Goal: Navigation & Orientation: Find specific page/section

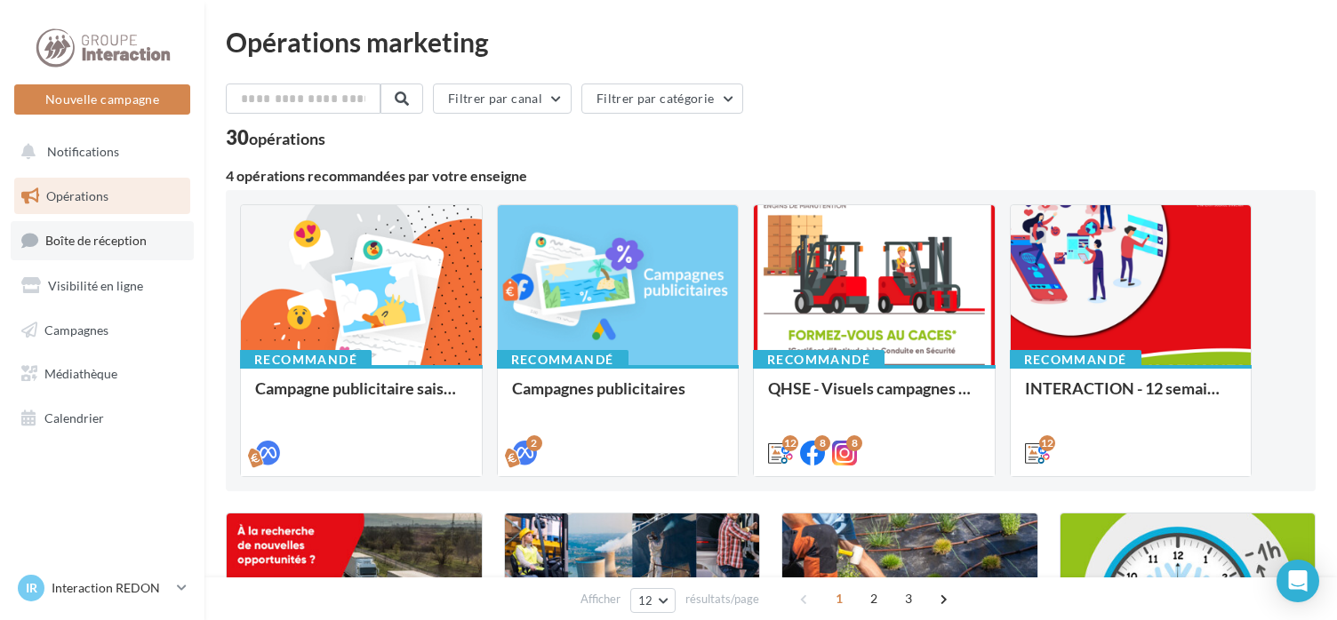
click at [128, 237] on span "Boîte de réception" at bounding box center [95, 240] width 101 height 15
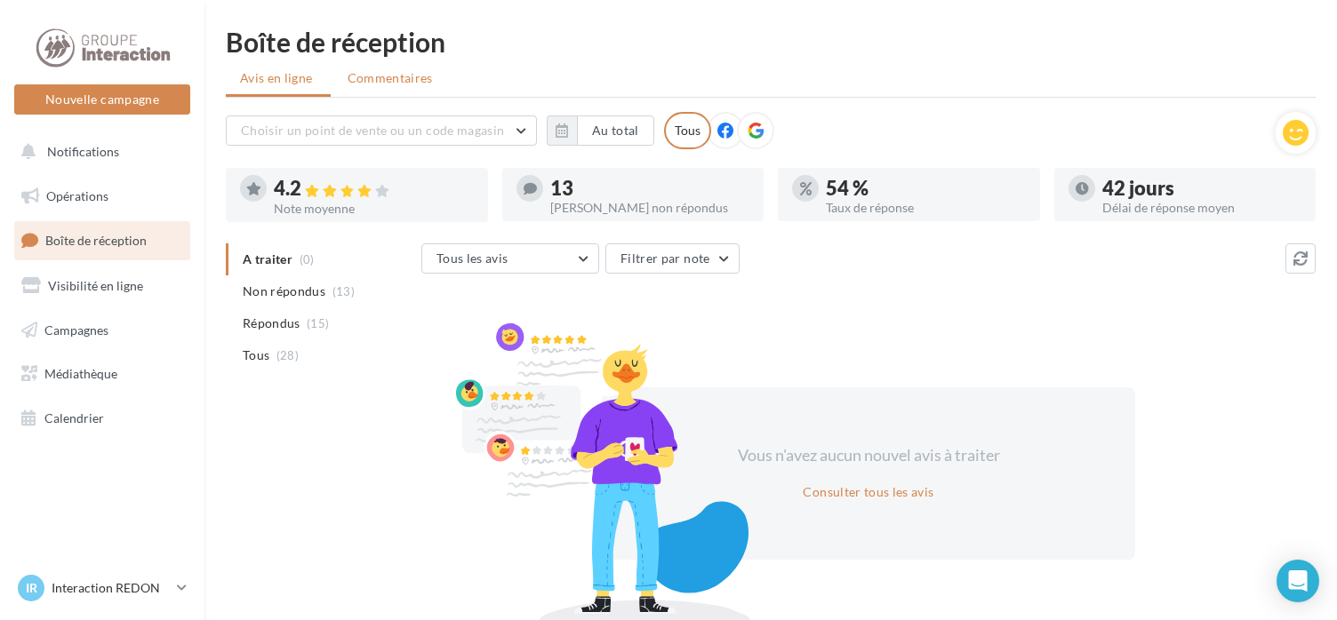
click at [380, 81] on span "Commentaires" at bounding box center [390, 78] width 85 height 18
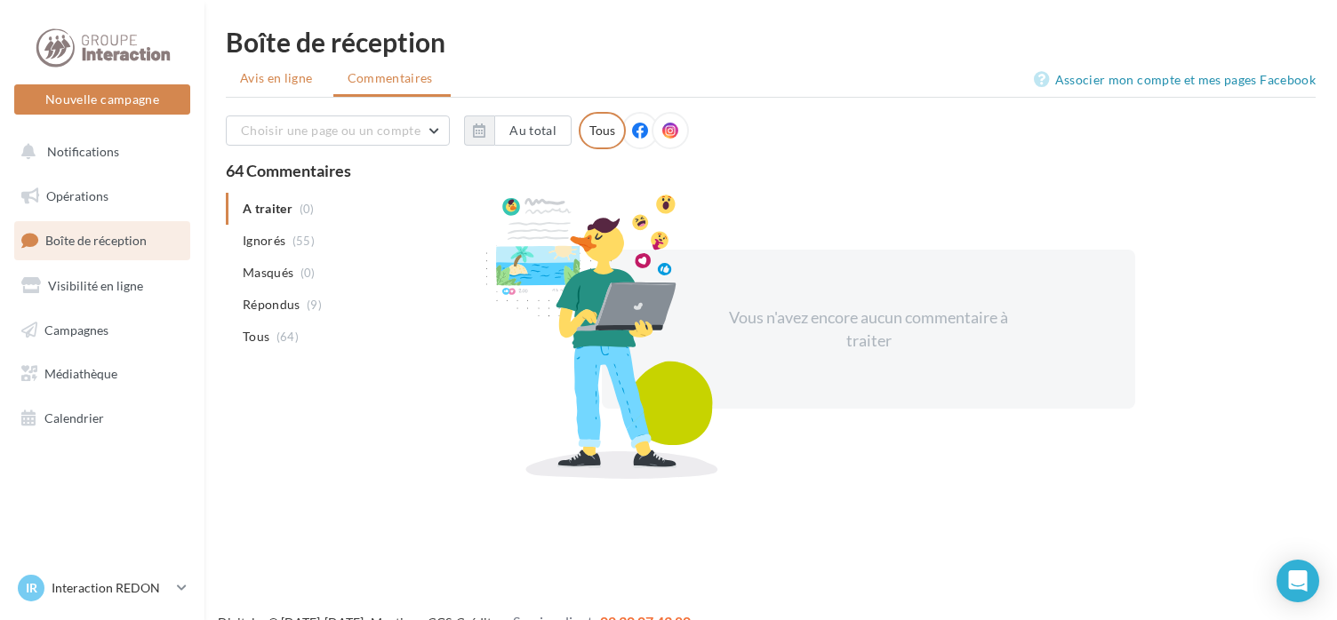
click at [298, 79] on span "Avis en ligne" at bounding box center [276, 78] width 73 height 18
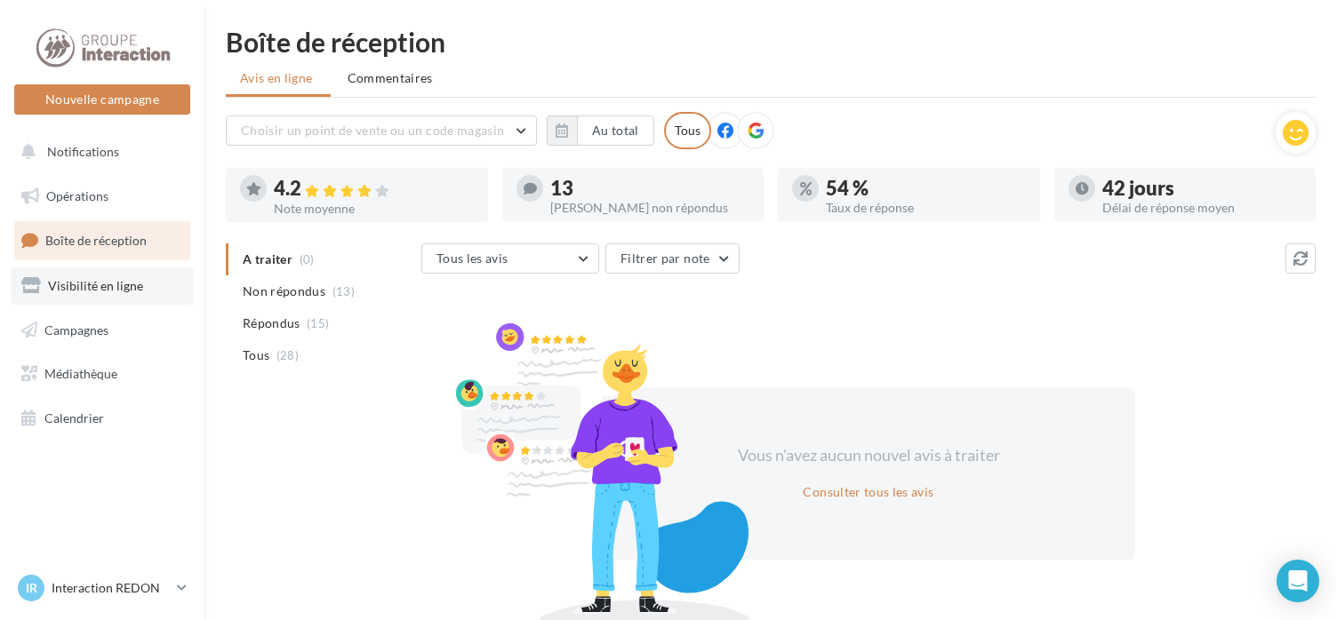
click at [107, 283] on span "Visibilité en ligne" at bounding box center [95, 285] width 95 height 15
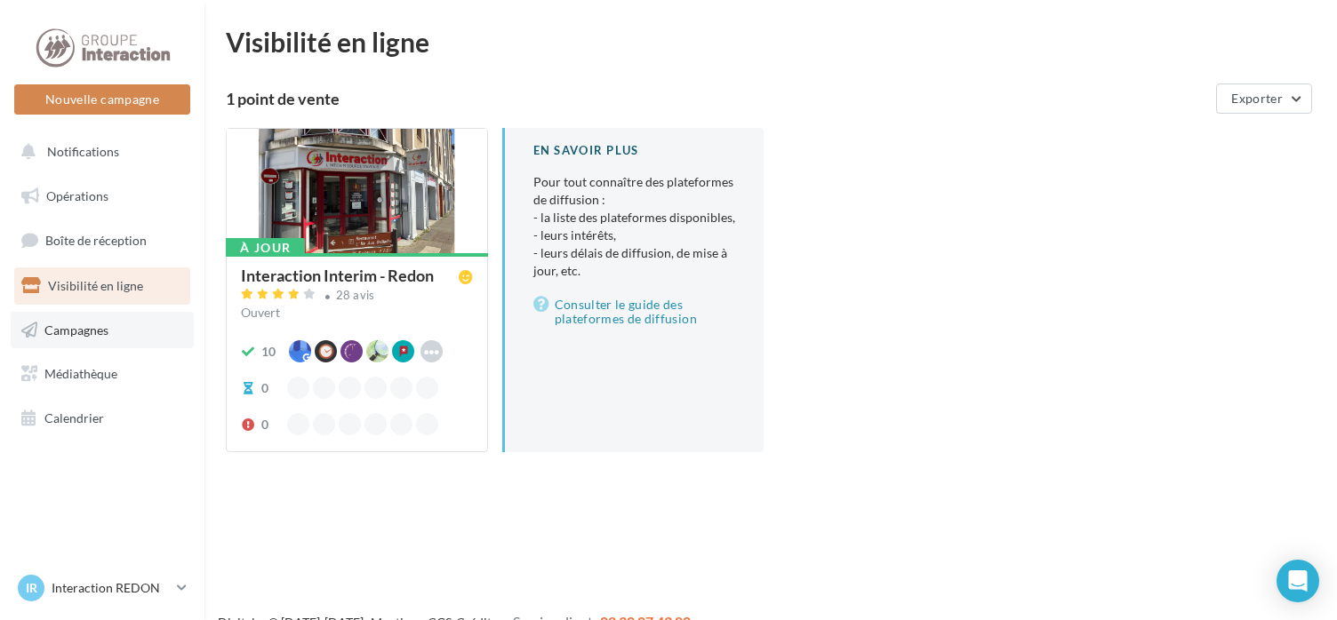
drag, startPoint x: 0, startPoint y: 0, endPoint x: 71, endPoint y: 326, distance: 333.9
click at [71, 326] on span "Campagnes" at bounding box center [76, 329] width 64 height 15
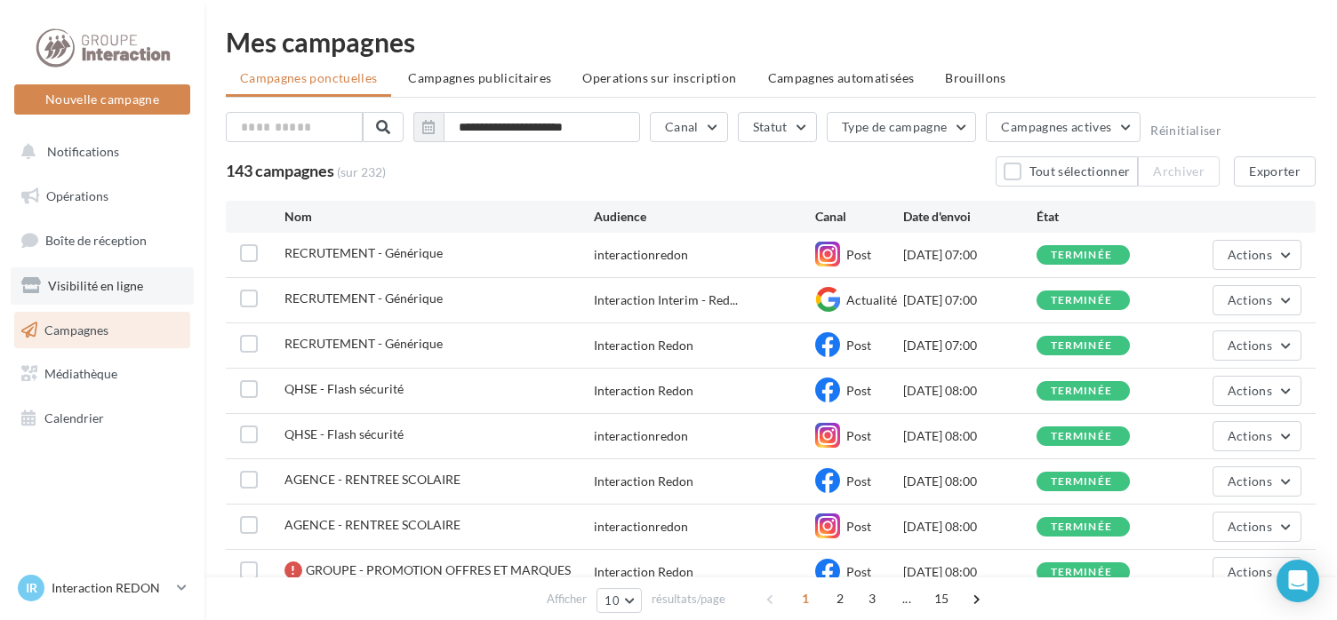
click at [82, 285] on span "Visibilité en ligne" at bounding box center [95, 285] width 95 height 15
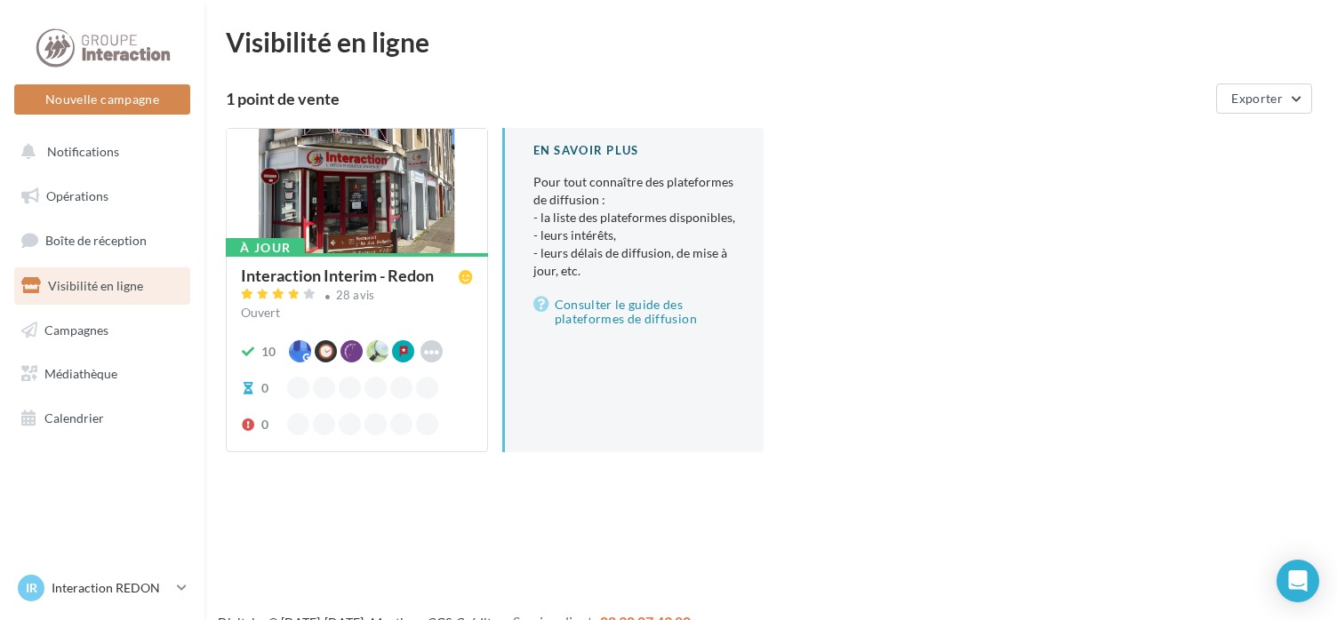
click at [409, 215] on div at bounding box center [357, 192] width 260 height 126
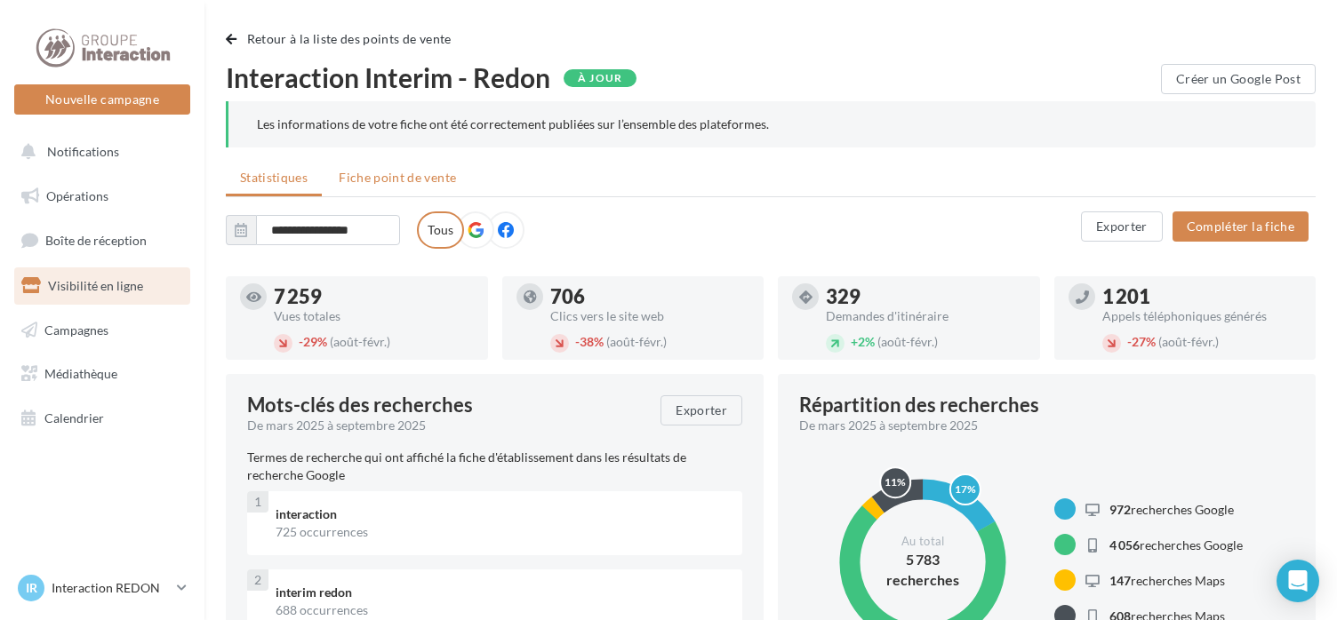
click at [431, 175] on span "Fiche point de vente" at bounding box center [397, 177] width 117 height 15
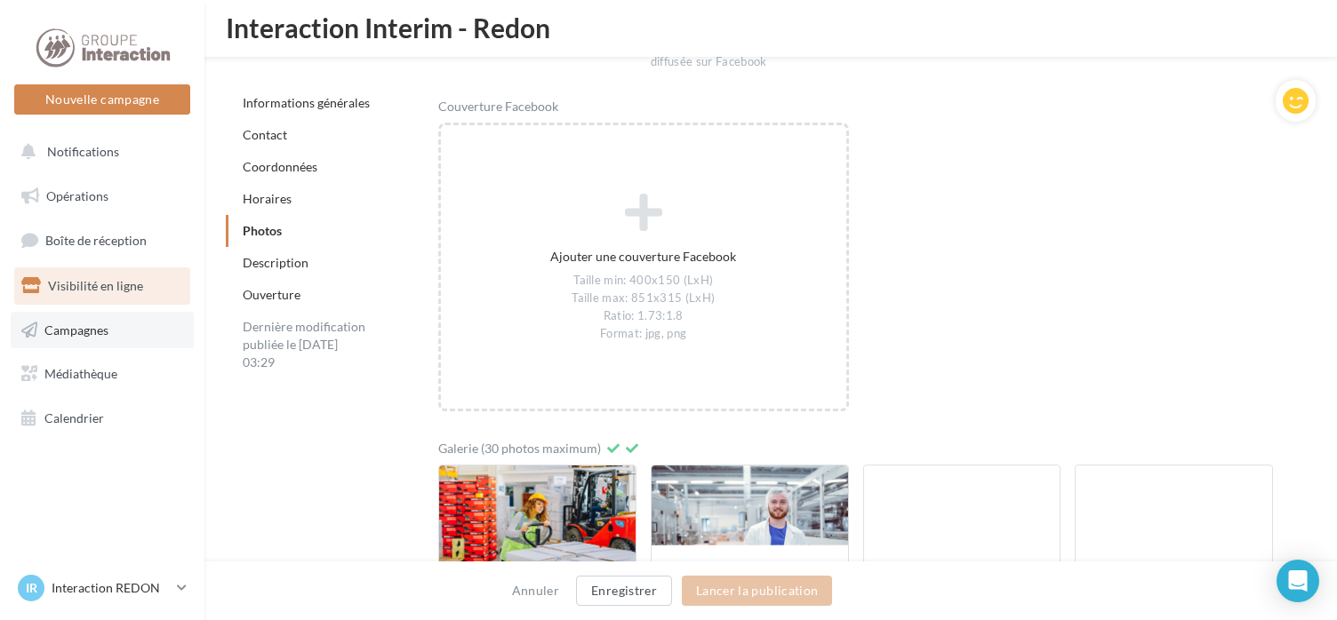
scroll to position [2619, 0]
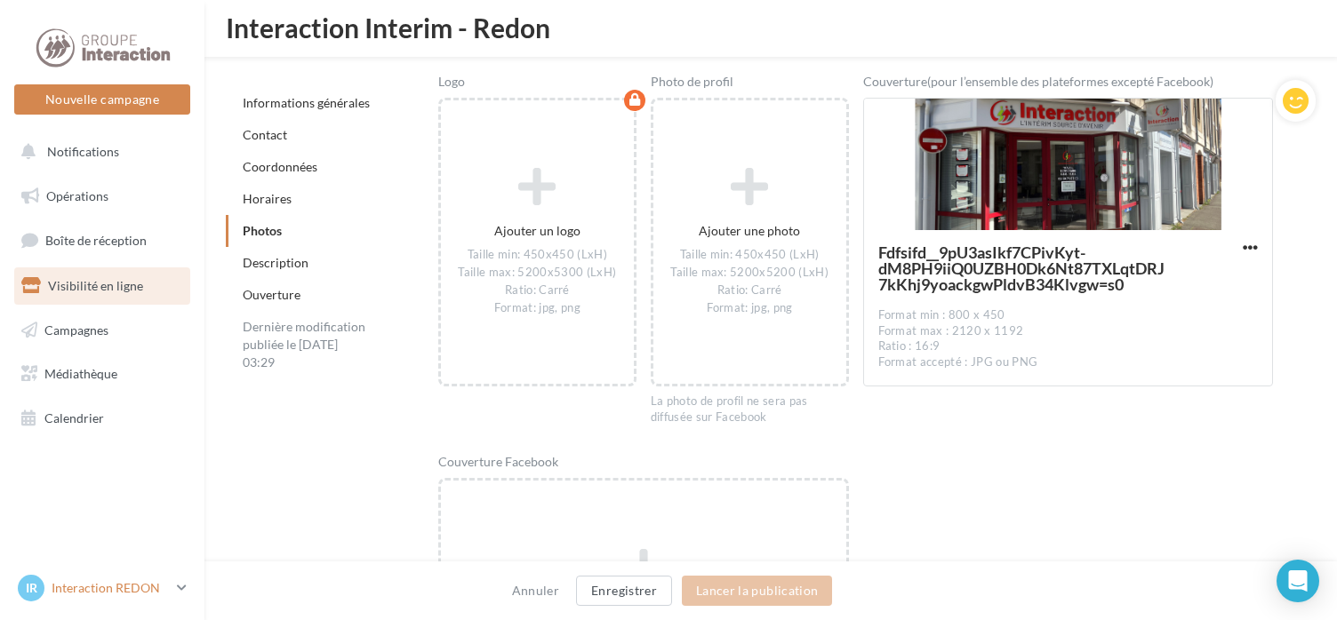
click at [184, 585] on icon at bounding box center [182, 587] width 10 height 15
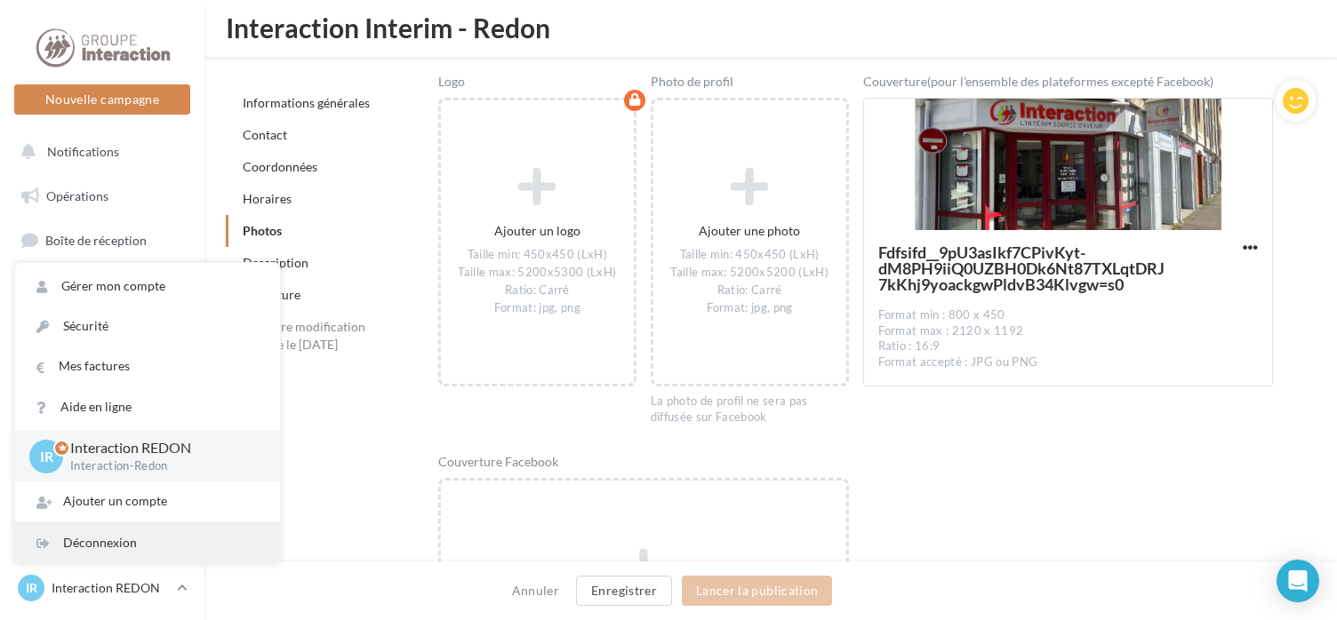
click at [117, 546] on div "Déconnexion" at bounding box center [147, 544] width 265 height 40
